Goal: Task Accomplishment & Management: Use online tool/utility

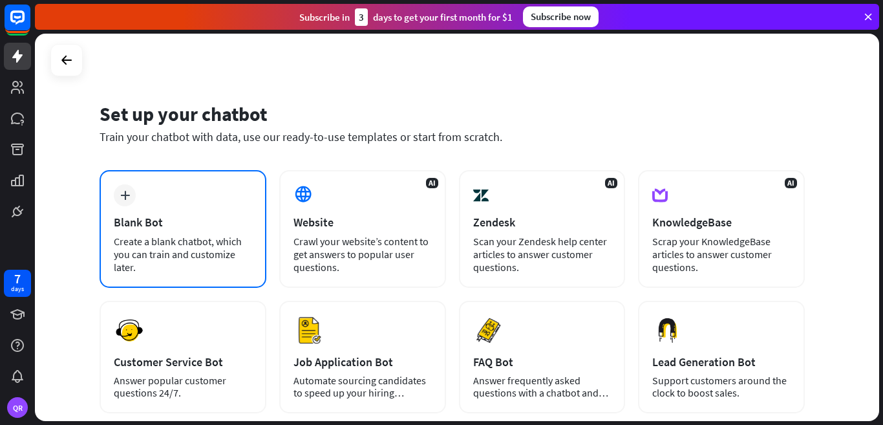
click at [127, 197] on icon "plus" at bounding box center [125, 195] width 10 height 9
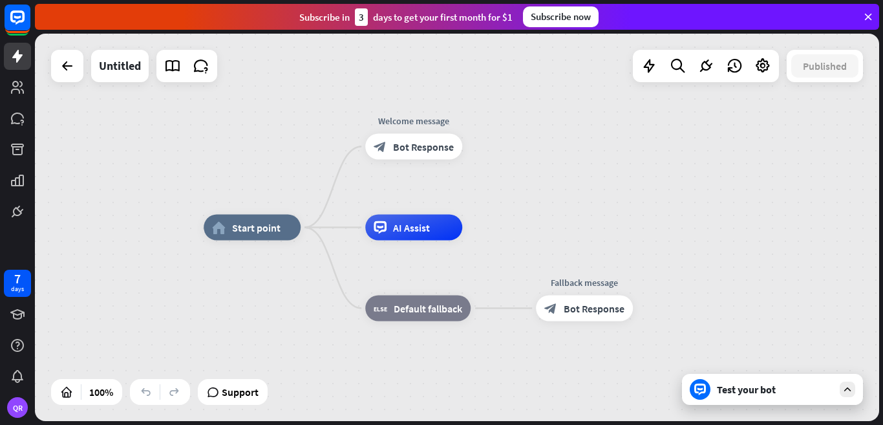
click at [846, 394] on icon at bounding box center [848, 389] width 12 height 12
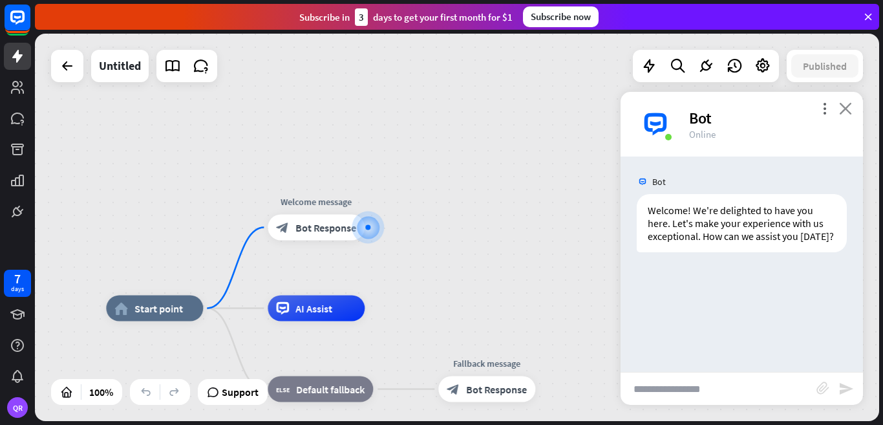
click at [847, 105] on icon "close" at bounding box center [845, 108] width 13 height 12
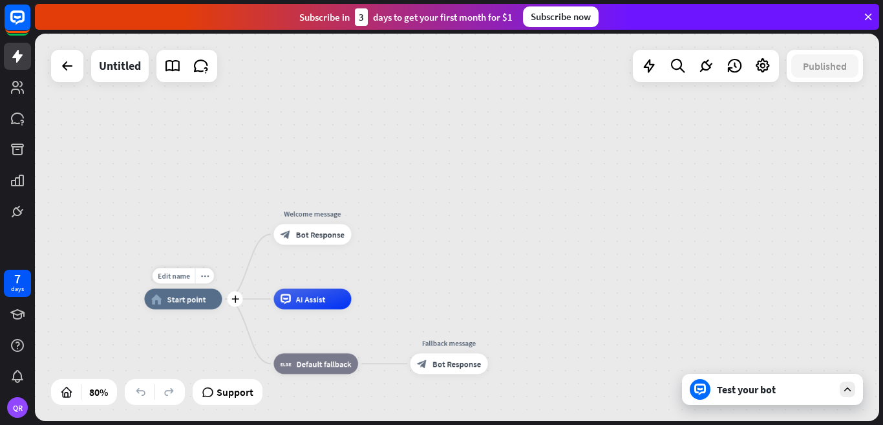
click at [177, 300] on span "Start point" at bounding box center [186, 299] width 39 height 10
click at [200, 275] on icon "more_horiz" at bounding box center [204, 276] width 8 height 8
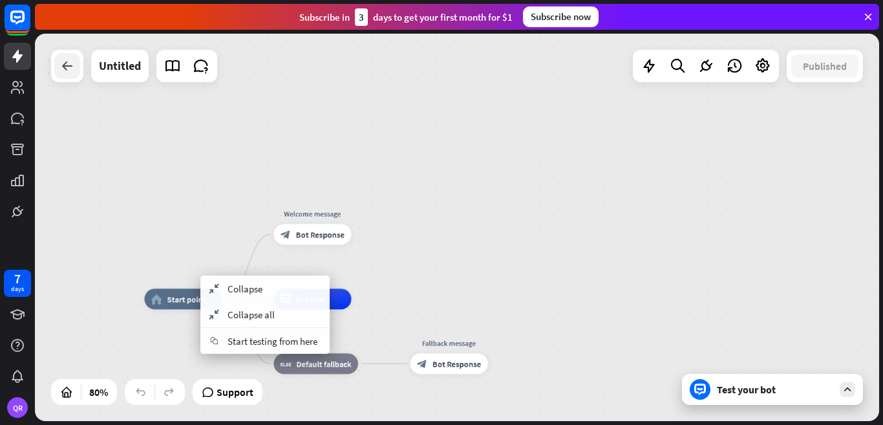
click at [63, 70] on icon at bounding box center [67, 66] width 16 height 16
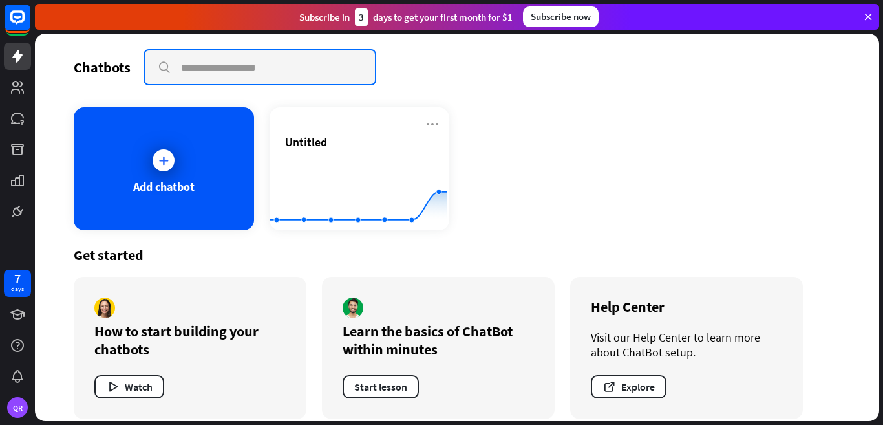
click at [242, 68] on input "text" at bounding box center [260, 67] width 230 height 34
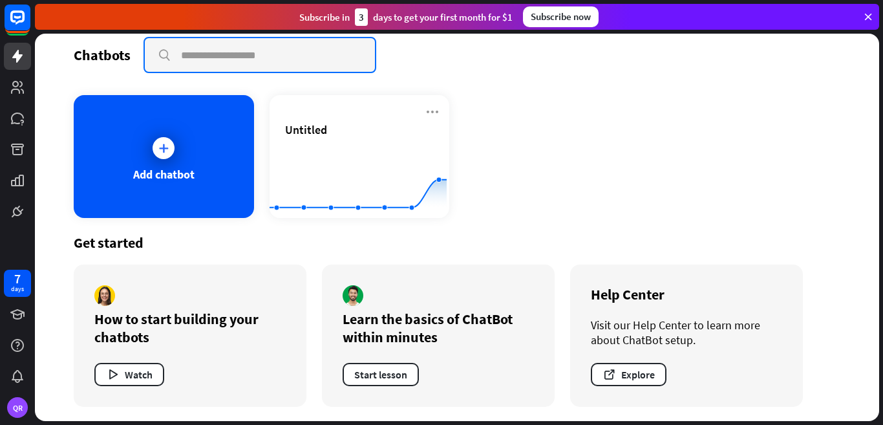
scroll to position [14, 0]
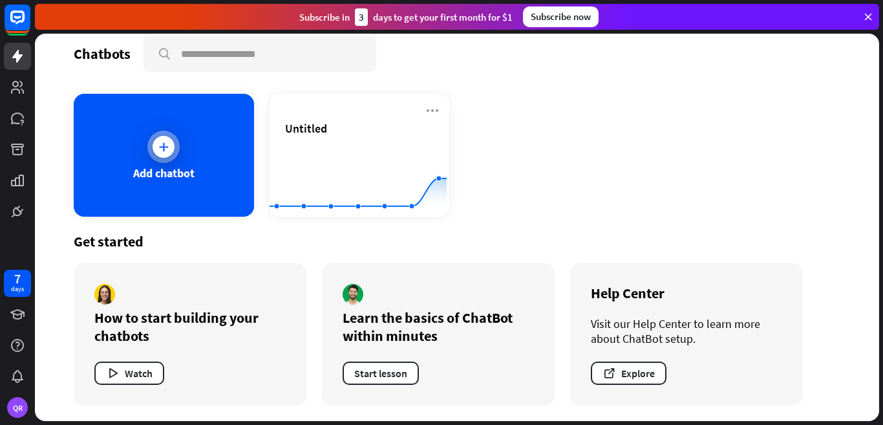
click at [158, 144] on icon at bounding box center [163, 146] width 13 height 13
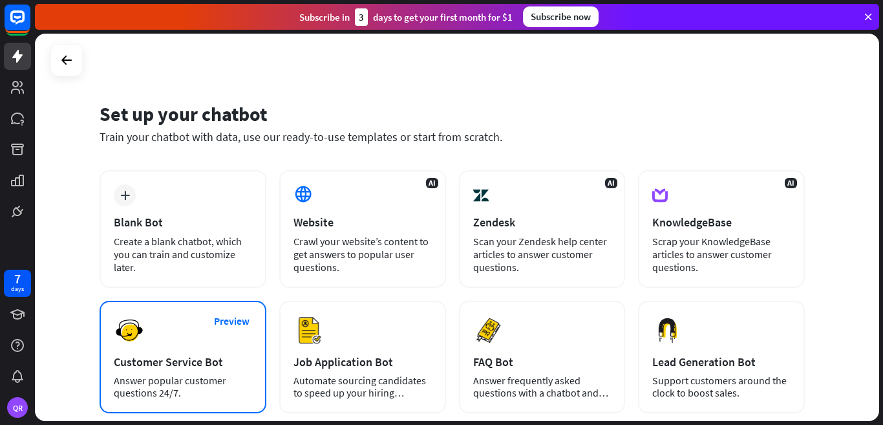
click at [166, 360] on div "Customer Service Bot" at bounding box center [183, 361] width 138 height 15
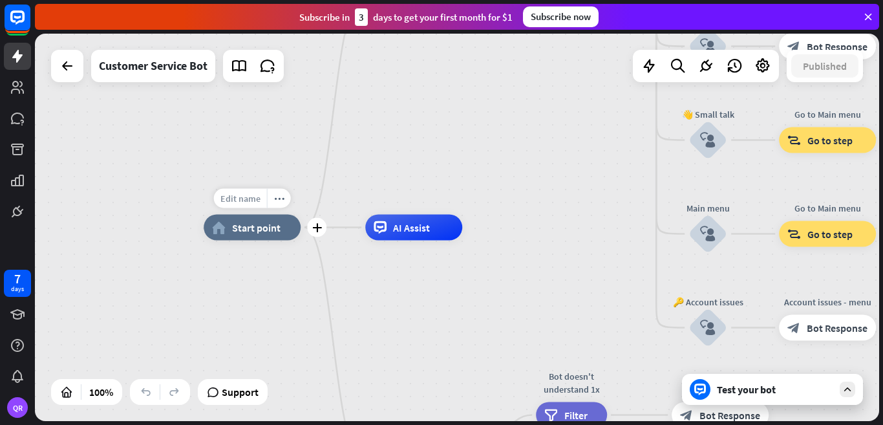
click at [249, 197] on span "Edit name" at bounding box center [241, 199] width 40 height 12
click at [249, 197] on input "text" at bounding box center [252, 199] width 91 height 18
click at [318, 233] on div "plus" at bounding box center [316, 227] width 19 height 19
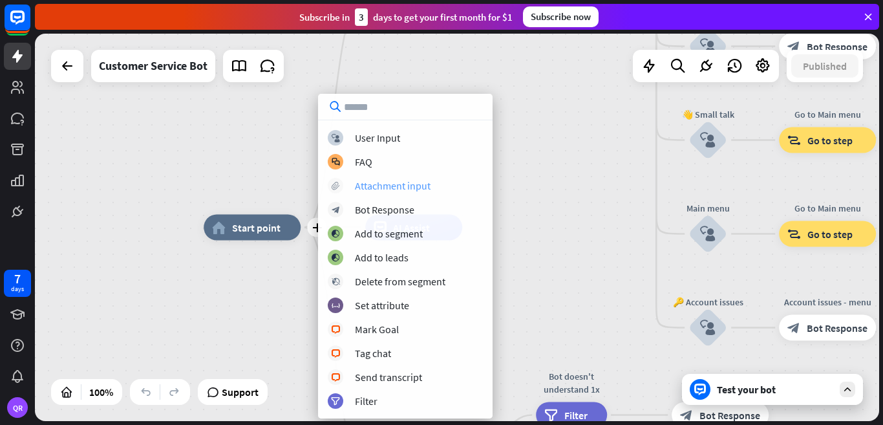
click at [372, 185] on div "Attachment input" at bounding box center [393, 185] width 76 height 13
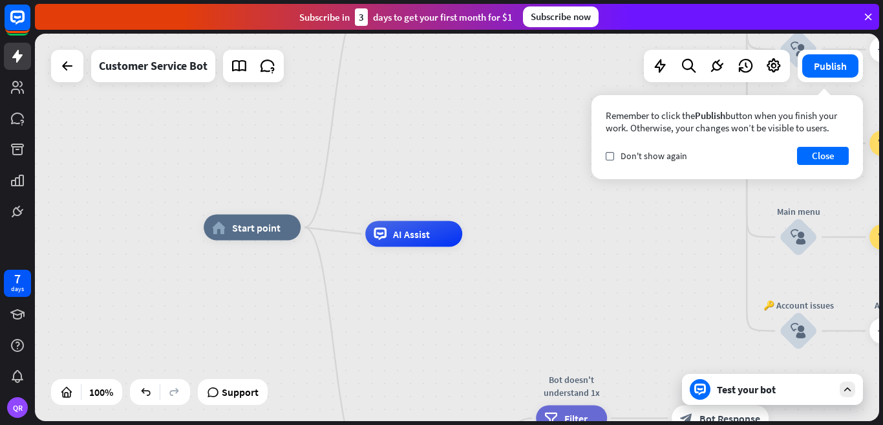
click at [85, 66] on div "Customer Service Bot" at bounding box center [167, 66] width 233 height 32
click at [48, 81] on div "home_2 Start point block_attachment Welcome message block_bot_response Bot Resp…" at bounding box center [457, 227] width 845 height 387
click at [65, 76] on div at bounding box center [67, 66] width 26 height 26
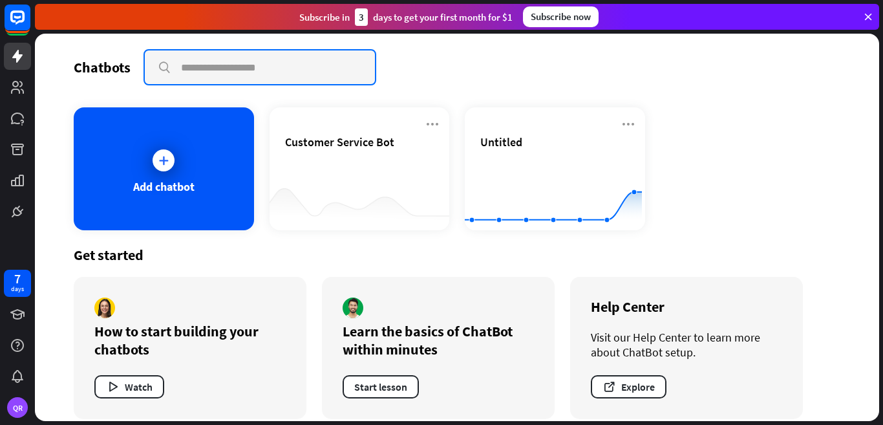
click at [269, 73] on input "text" at bounding box center [260, 67] width 230 height 34
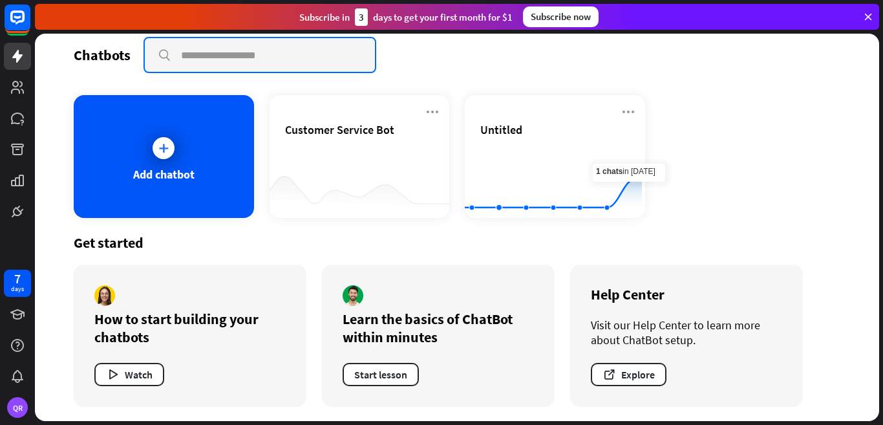
scroll to position [14, 0]
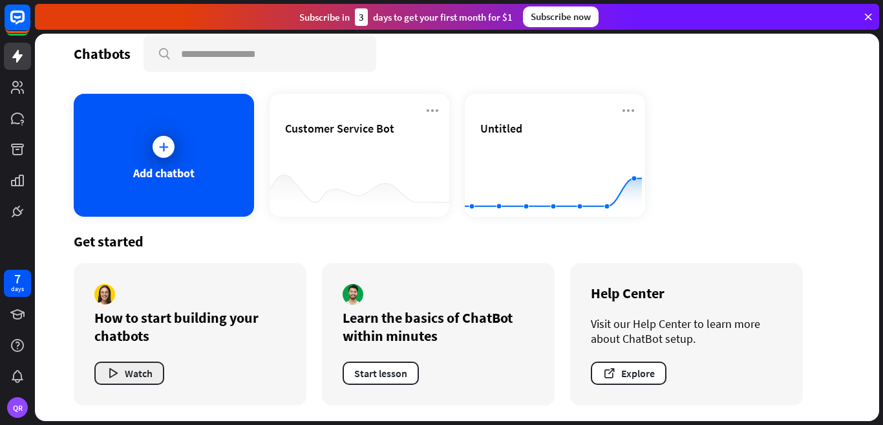
click at [142, 373] on button "Watch" at bounding box center [129, 373] width 70 height 23
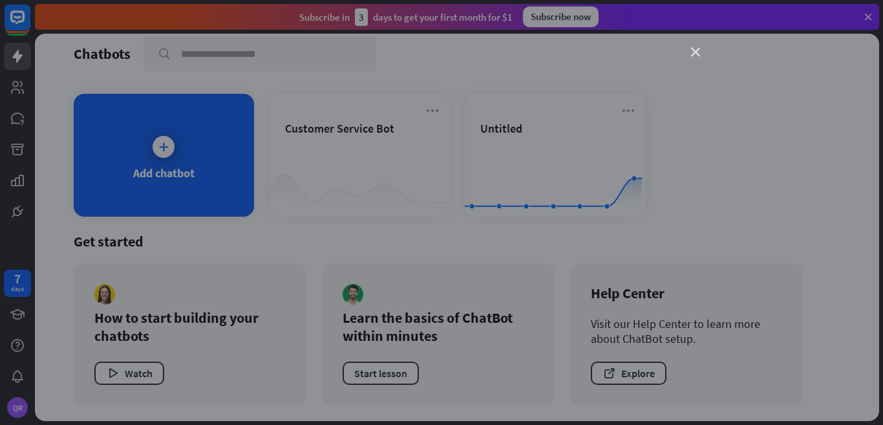
click at [697, 56] on icon "close" at bounding box center [695, 52] width 9 height 9
